Goal: Task Accomplishment & Management: Use online tool/utility

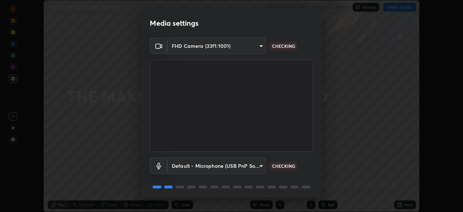
scroll to position [26, 0]
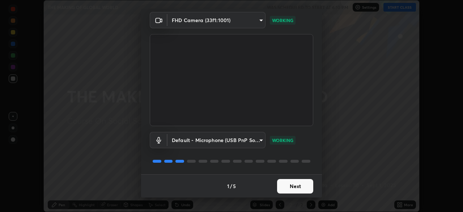
click at [296, 187] on button "Next" at bounding box center [295, 186] width 36 height 14
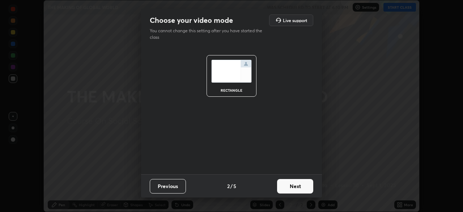
scroll to position [0, 0]
click at [302, 181] on button "Next" at bounding box center [295, 186] width 36 height 14
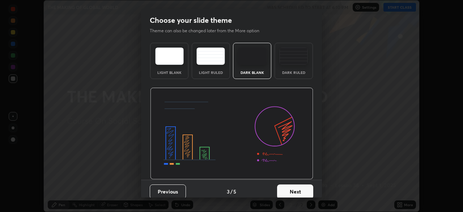
scroll to position [5, 0]
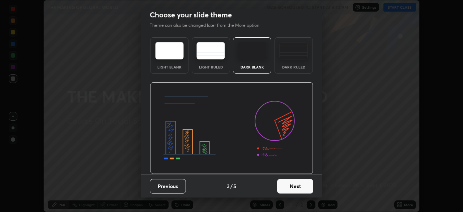
click at [289, 190] on button "Next" at bounding box center [295, 186] width 36 height 14
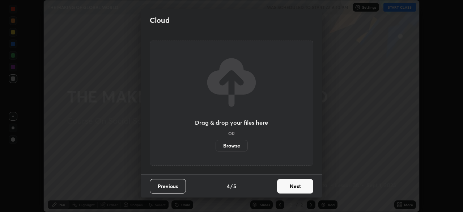
scroll to position [0, 0]
click at [237, 144] on label "Browse" at bounding box center [232, 146] width 32 height 12
click at [216, 144] on input "Browse" at bounding box center [216, 146] width 0 height 12
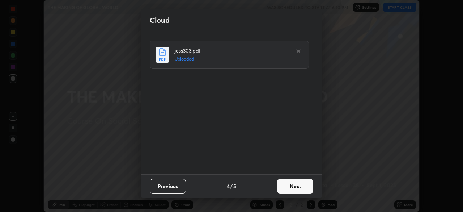
click at [299, 187] on button "Next" at bounding box center [295, 186] width 36 height 14
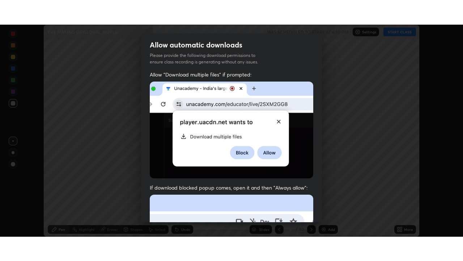
scroll to position [173, 0]
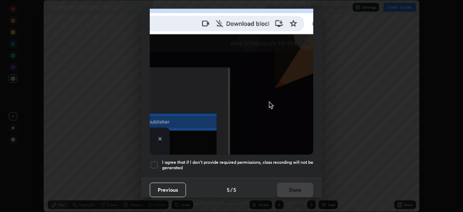
click at [154, 160] on div at bounding box center [154, 164] width 9 height 9
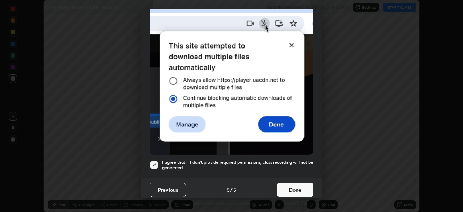
click at [293, 183] on button "Done" at bounding box center [295, 189] width 36 height 14
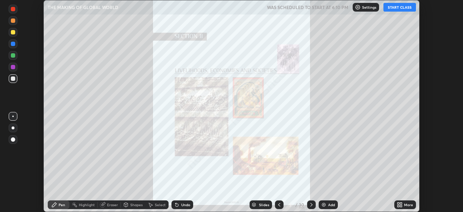
click at [398, 8] on button "START CLASS" at bounding box center [400, 7] width 33 height 9
click at [312, 203] on icon at bounding box center [312, 205] width 6 height 6
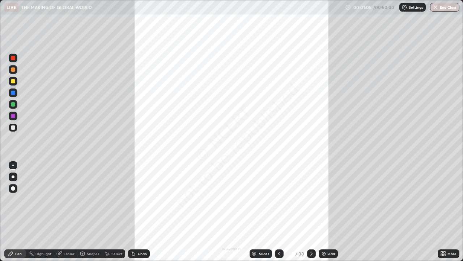
scroll to position [261, 463]
click at [310, 211] on icon at bounding box center [312, 253] width 6 height 6
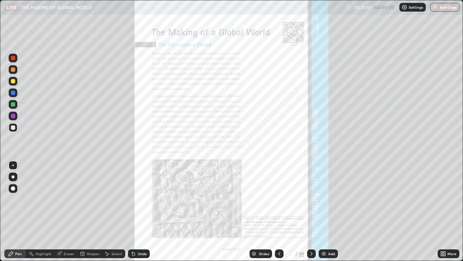
click at [448, 211] on div "More" at bounding box center [452, 254] width 9 height 4
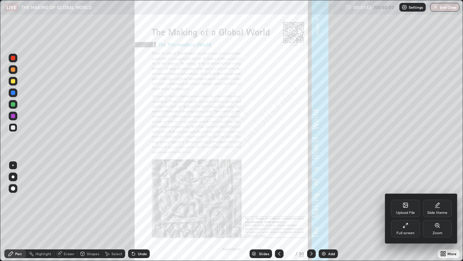
click at [436, 211] on div "Zoom" at bounding box center [438, 233] width 10 height 4
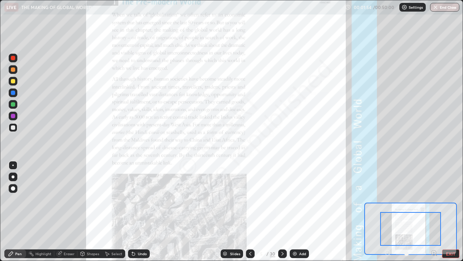
click at [434, 211] on icon at bounding box center [434, 252] width 2 height 0
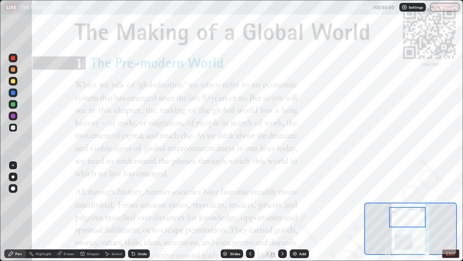
click at [233, 211] on div "Slides" at bounding box center [235, 254] width 10 height 4
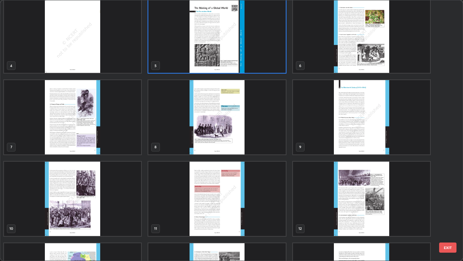
scroll to position [85, 0]
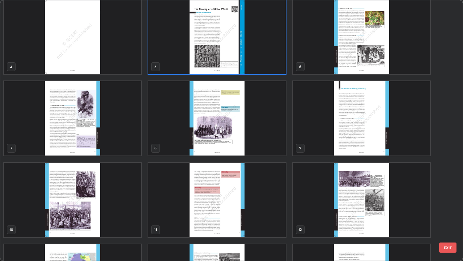
click at [235, 143] on img "grid" at bounding box center [216, 118] width 137 height 74
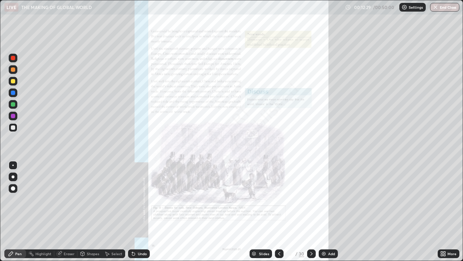
click at [265, 211] on div "Slides" at bounding box center [264, 254] width 10 height 4
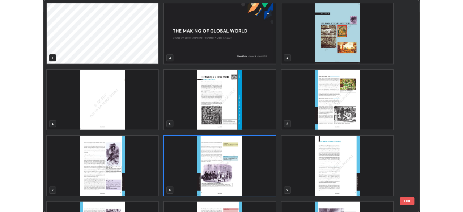
scroll to position [258, 459]
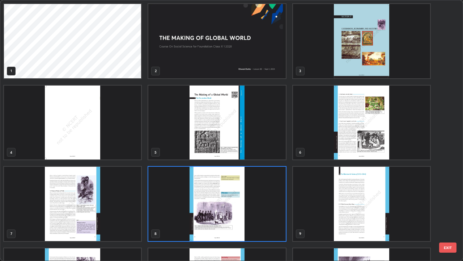
click at [237, 143] on img "grid" at bounding box center [216, 122] width 137 height 74
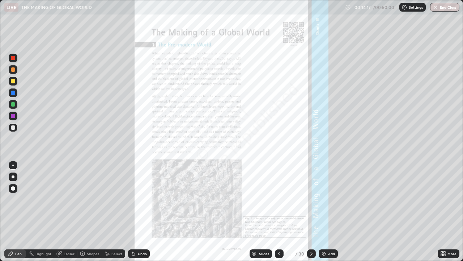
click at [311, 211] on icon at bounding box center [312, 253] width 6 height 6
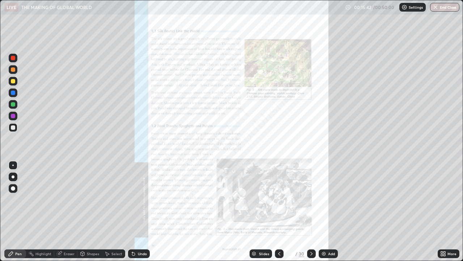
click at [314, 211] on div at bounding box center [311, 253] width 9 height 9
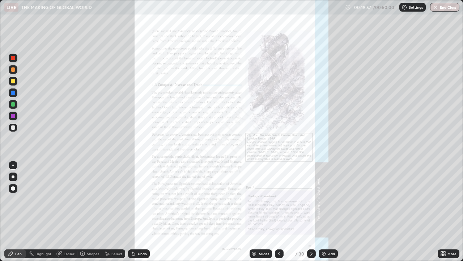
click at [312, 211] on div at bounding box center [311, 253] width 9 height 9
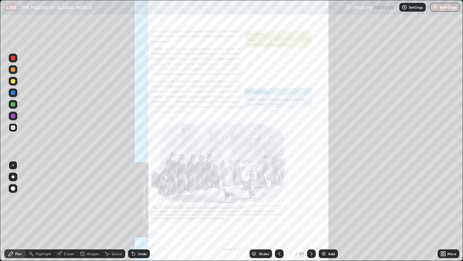
click at [435, 8] on img "button" at bounding box center [436, 7] width 6 height 6
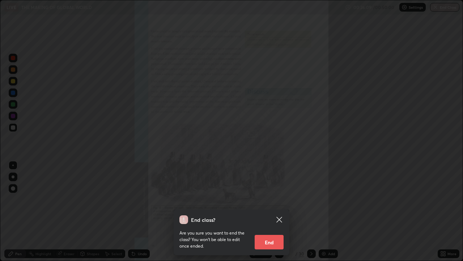
click at [271, 211] on button "End" at bounding box center [269, 242] width 29 height 14
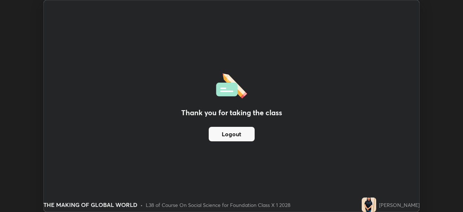
scroll to position [35987, 35736]
